Goal: Information Seeking & Learning: Learn about a topic

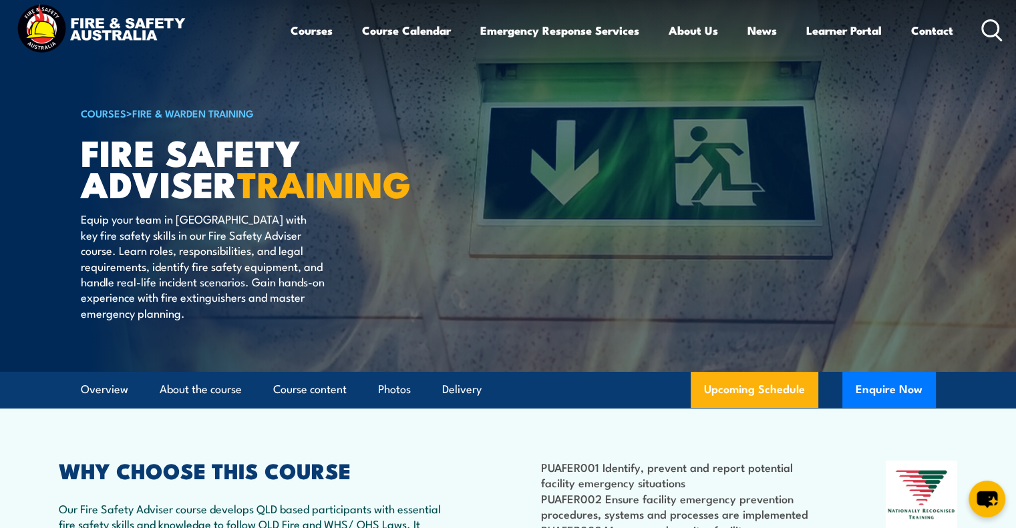
scroll to position [13, 0]
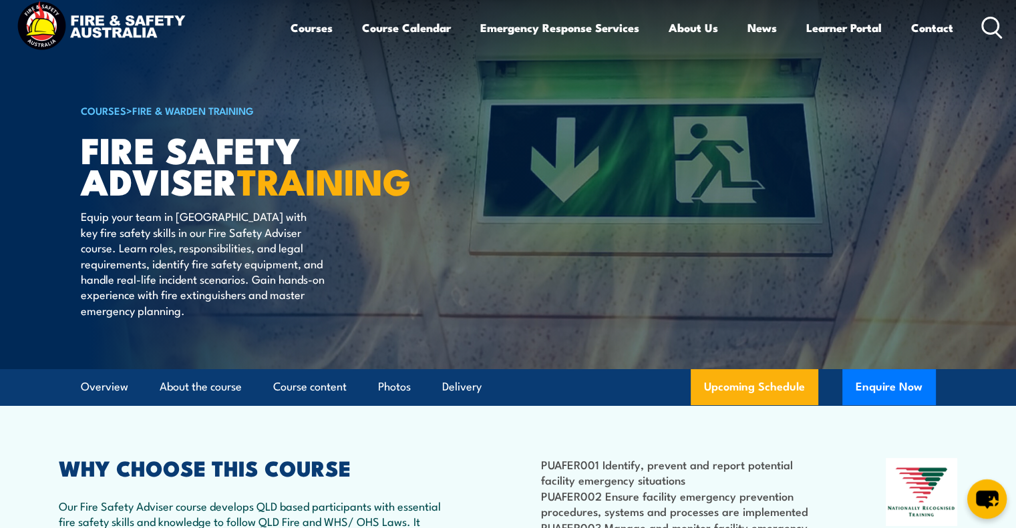
click at [991, 497] on icon "chat-button" at bounding box center [987, 500] width 22 height 18
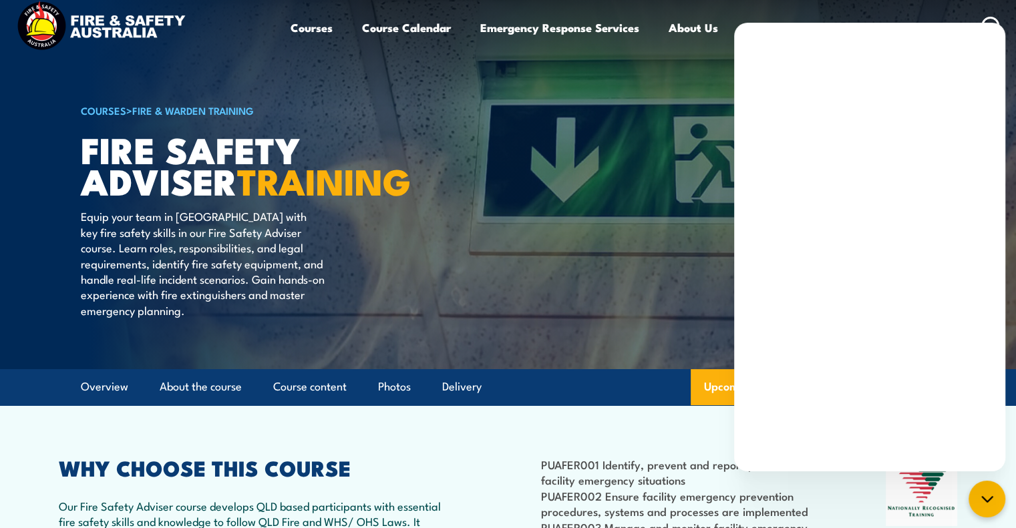
drag, startPoint x: 27, startPoint y: 479, endPoint x: 13, endPoint y: 450, distance: 32.6
click at [640, 262] on article "COURSES > Fire & Warden Training FIRE SAFETY ADVISER TRAINING Equip your team i…" at bounding box center [508, 178] width 855 height 383
click at [986, 494] on icon "chat-button" at bounding box center [987, 499] width 17 height 17
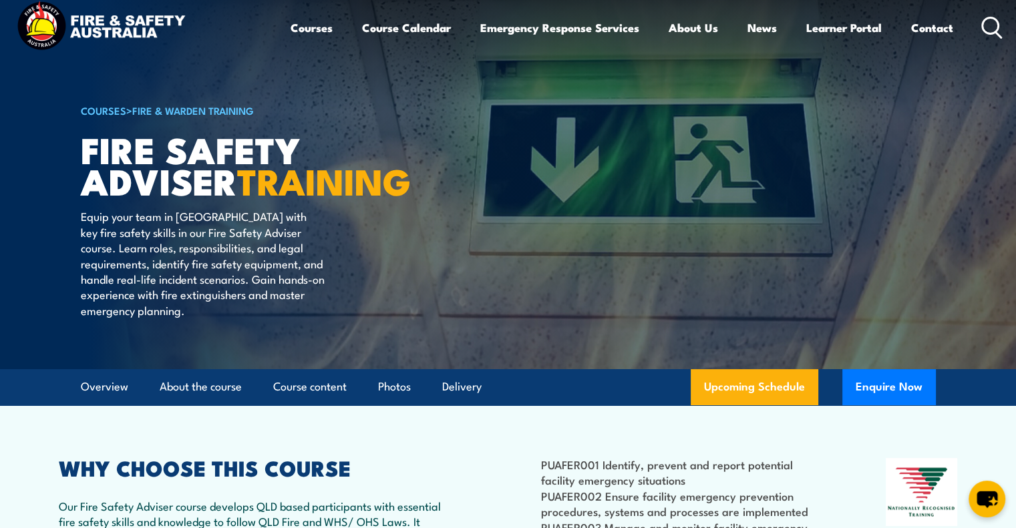
drag, startPoint x: 989, startPoint y: 500, endPoint x: 658, endPoint y: 467, distance: 332.9
click at [989, 507] on icon "chat-button" at bounding box center [986, 499] width 39 height 39
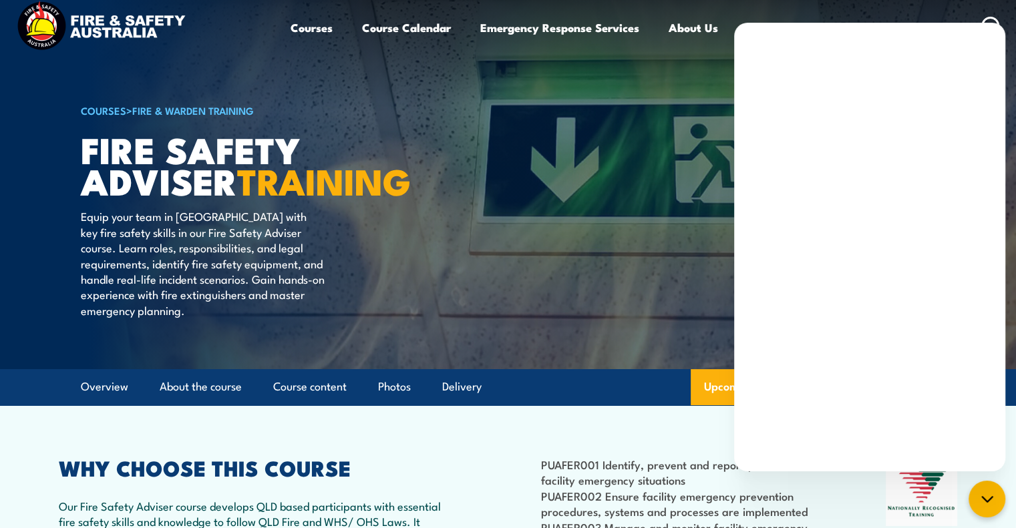
click at [987, 501] on icon "chat-button" at bounding box center [986, 498] width 11 height 5
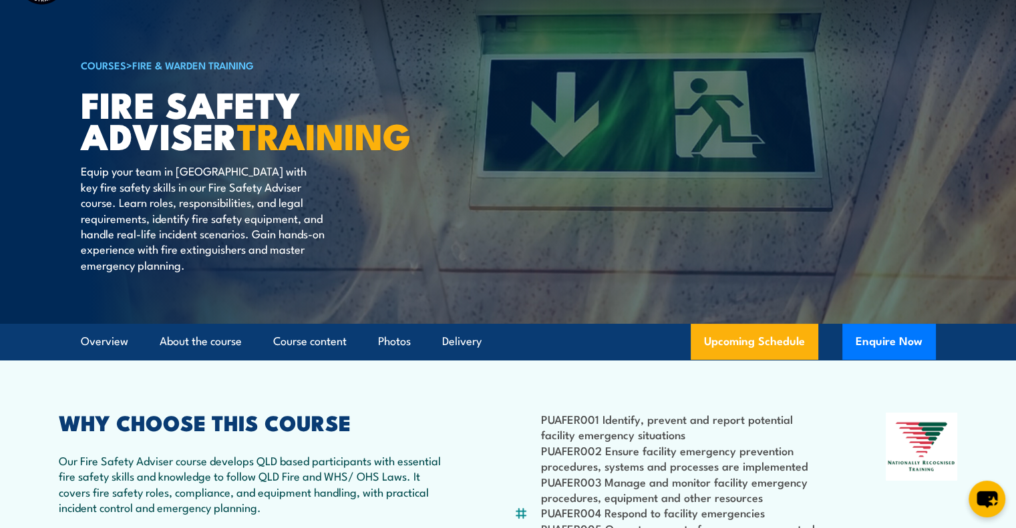
scroll to position [0, 0]
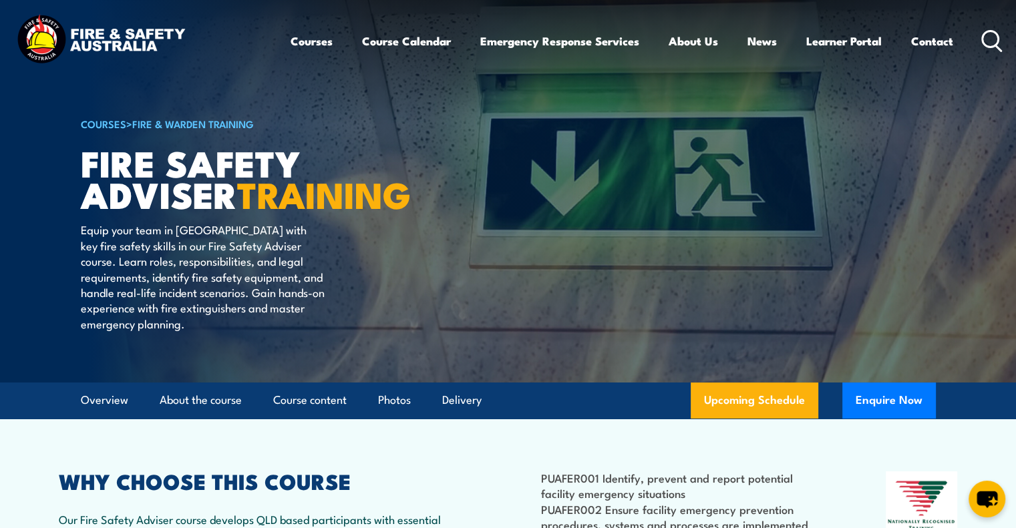
click at [49, 39] on img at bounding box center [100, 40] width 175 height 57
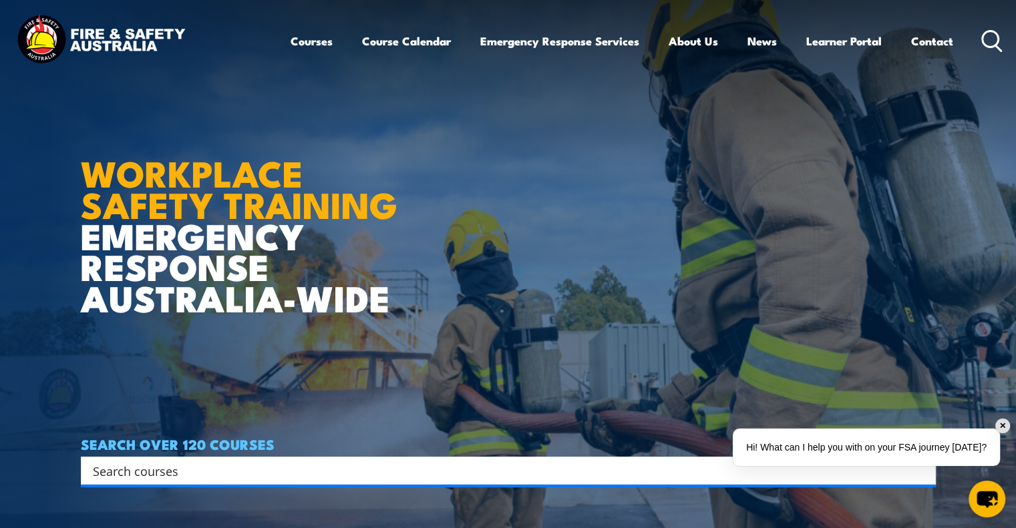
click at [1001, 421] on div "✕" at bounding box center [1002, 426] width 15 height 15
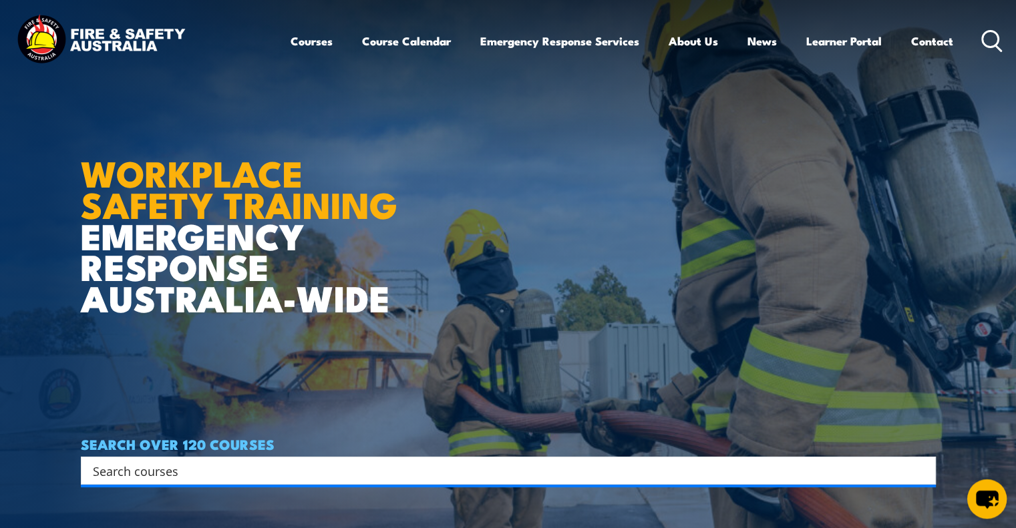
click at [982, 504] on icon "chat-button" at bounding box center [987, 500] width 22 height 18
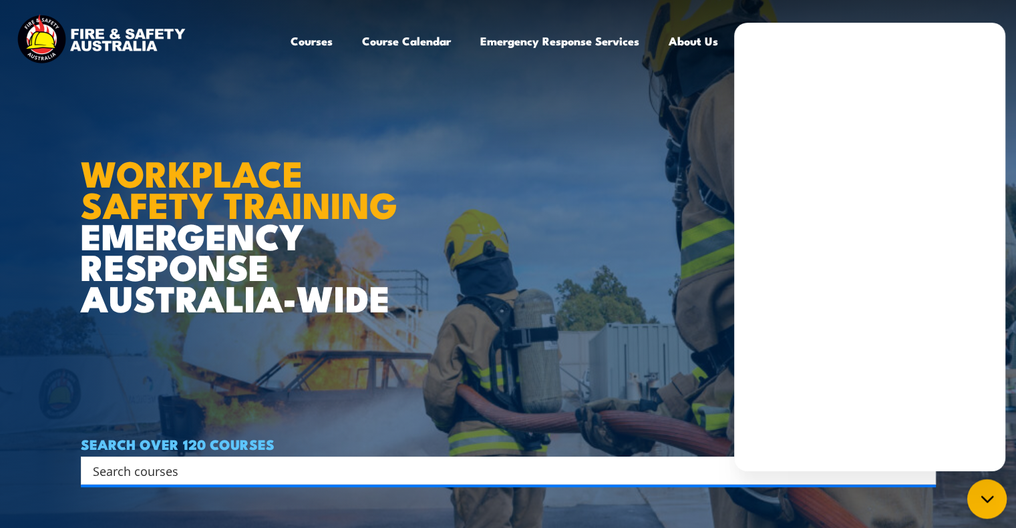
click at [986, 498] on icon "chat-button" at bounding box center [987, 499] width 17 height 17
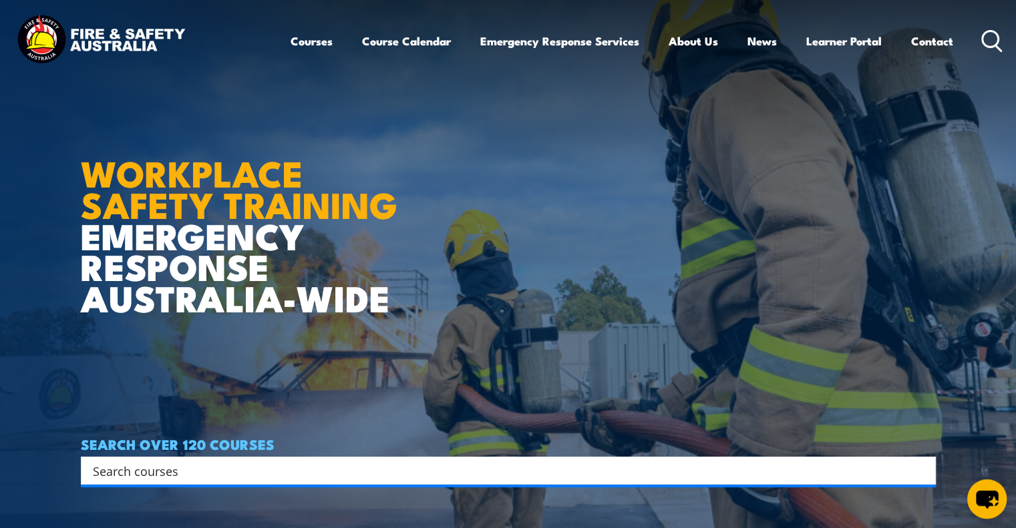
click at [987, 502] on icon "chat-button" at bounding box center [987, 500] width 22 height 18
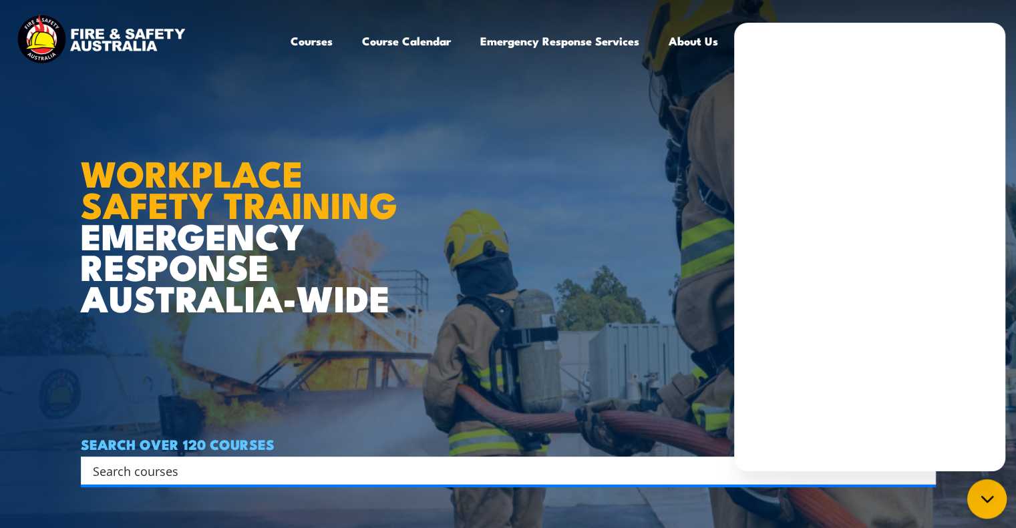
click at [989, 497] on icon "chat-button" at bounding box center [987, 499] width 17 height 17
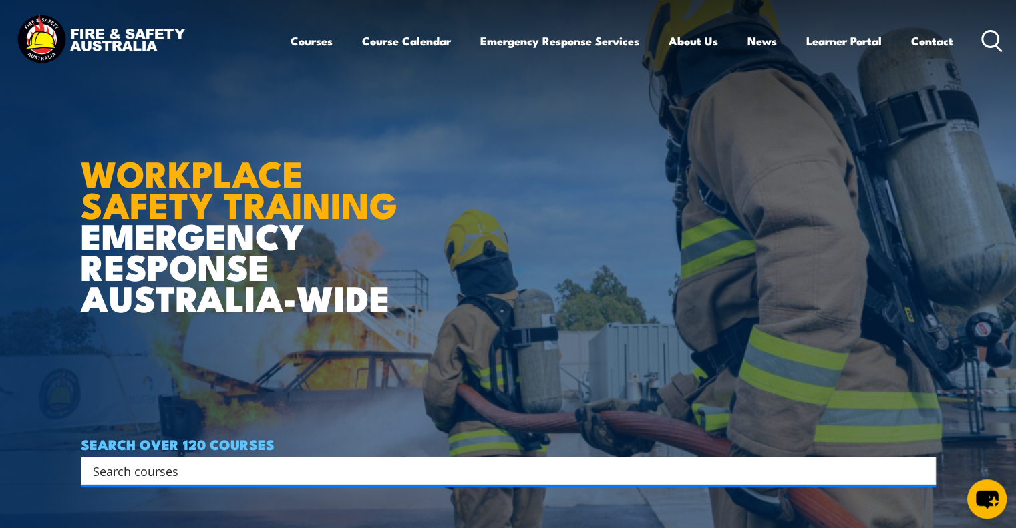
click at [988, 496] on icon "chat-button" at bounding box center [987, 500] width 22 height 18
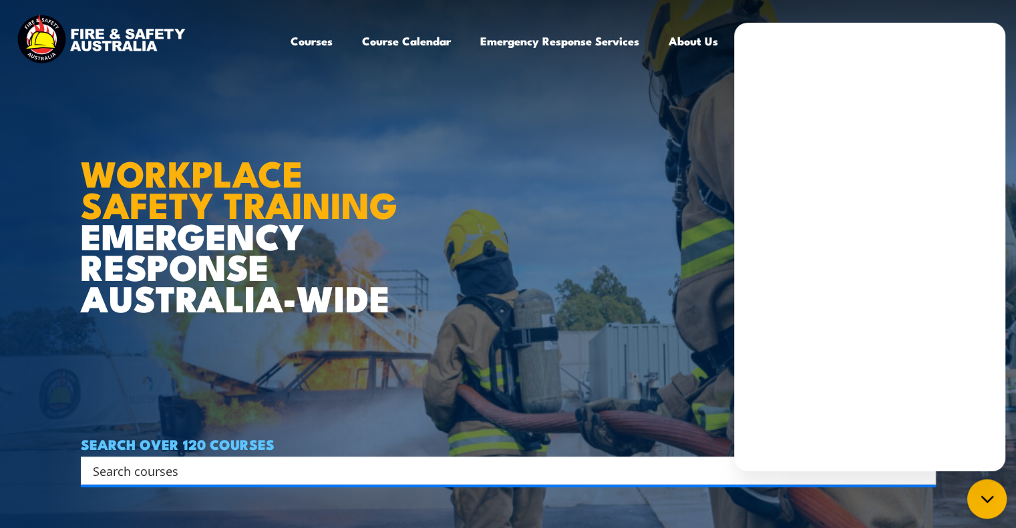
click at [988, 494] on icon "chat-button" at bounding box center [987, 499] width 17 height 17
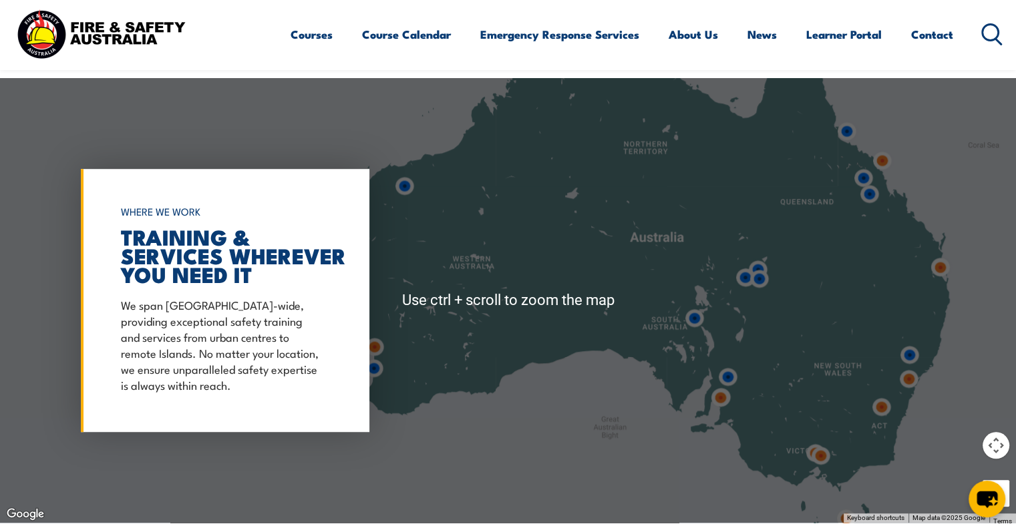
scroll to position [987, 0]
